Goal: Navigation & Orientation: Find specific page/section

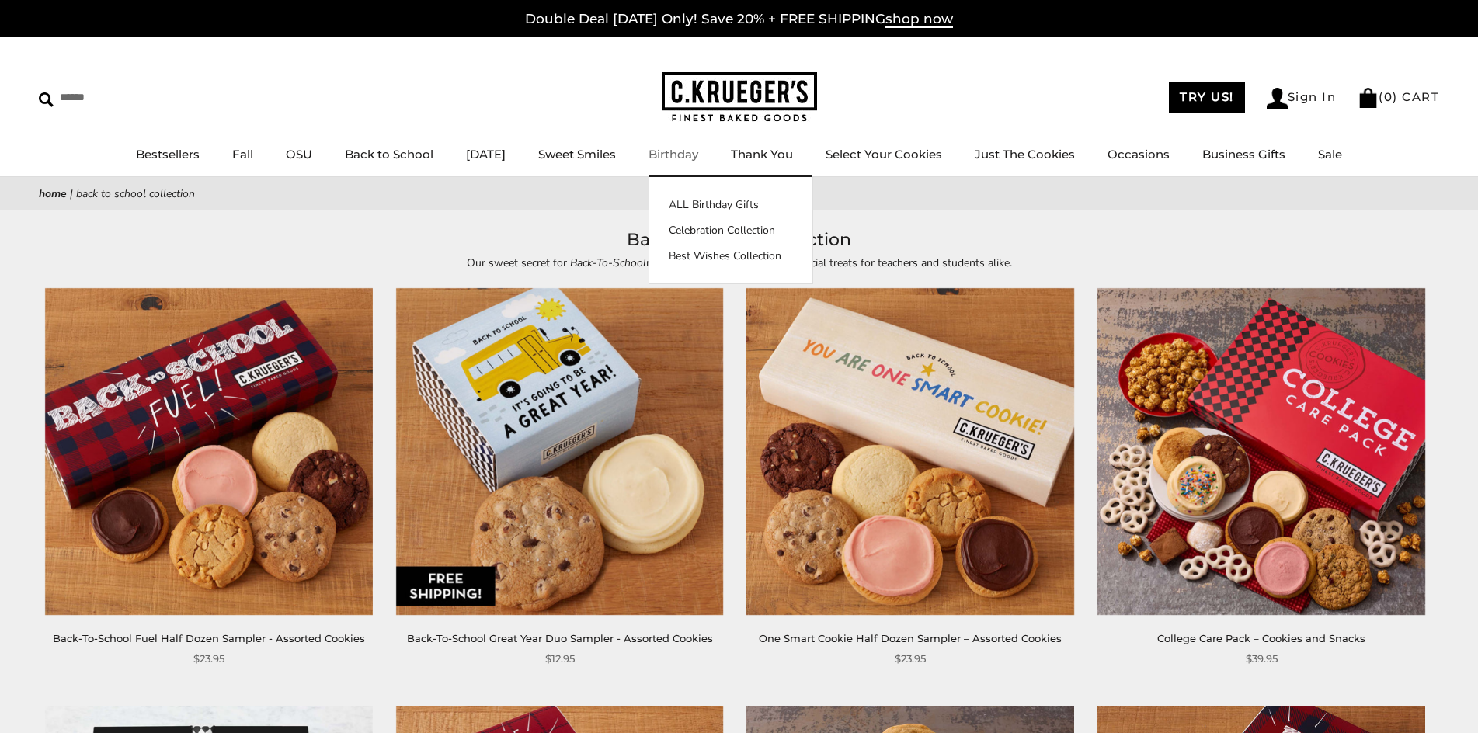
click at [694, 158] on link "Birthday" at bounding box center [674, 154] width 50 height 15
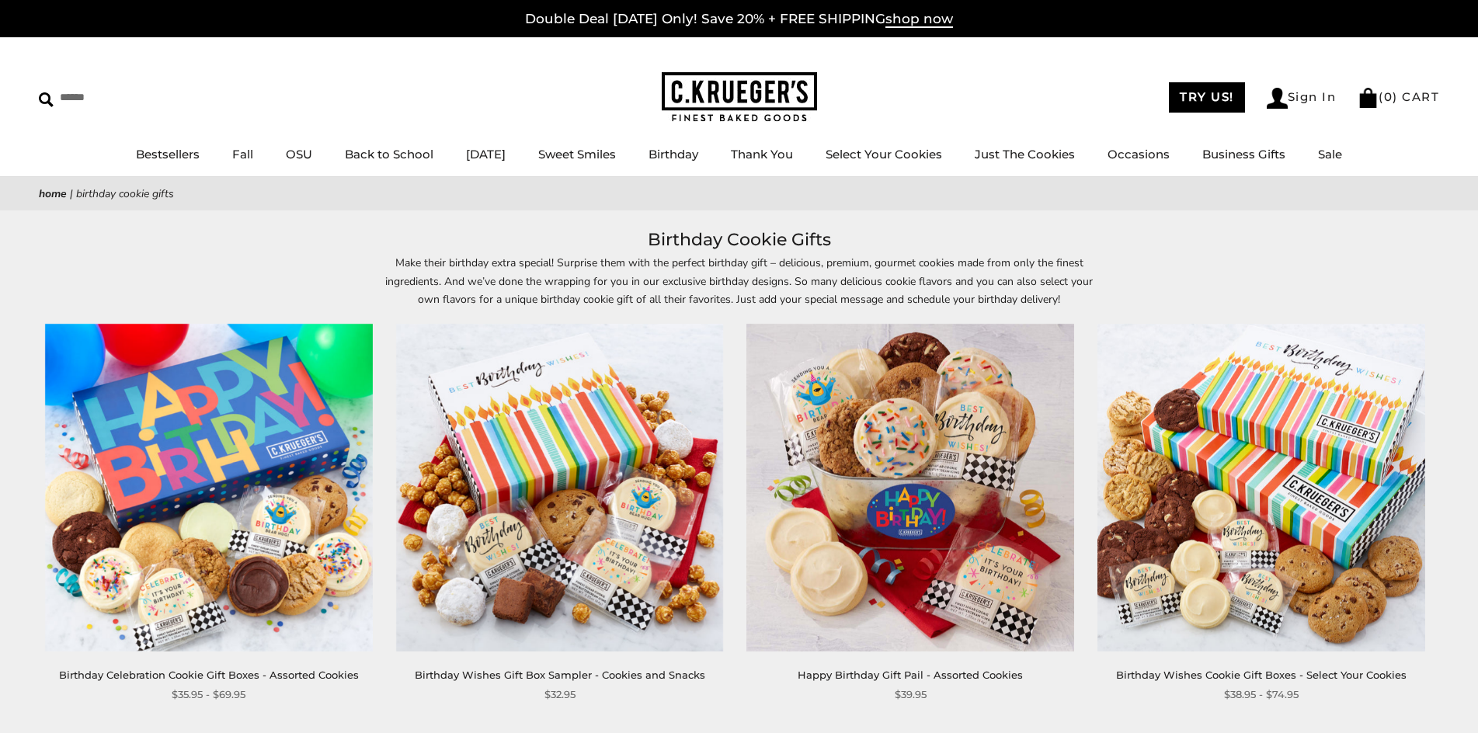
drag, startPoint x: 1473, startPoint y: 258, endPoint x: 1487, endPoint y: 251, distance: 15.6
click at [1475, 256] on div "Make their birthday extra special! Surprise them with the perfect birthday gift…" at bounding box center [739, 281] width 1478 height 54
